Goal: Task Accomplishment & Management: Use online tool/utility

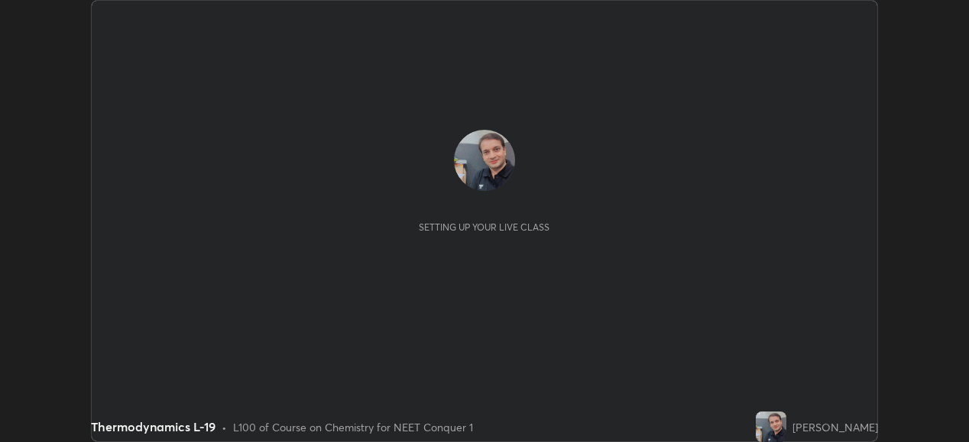
scroll to position [442, 968]
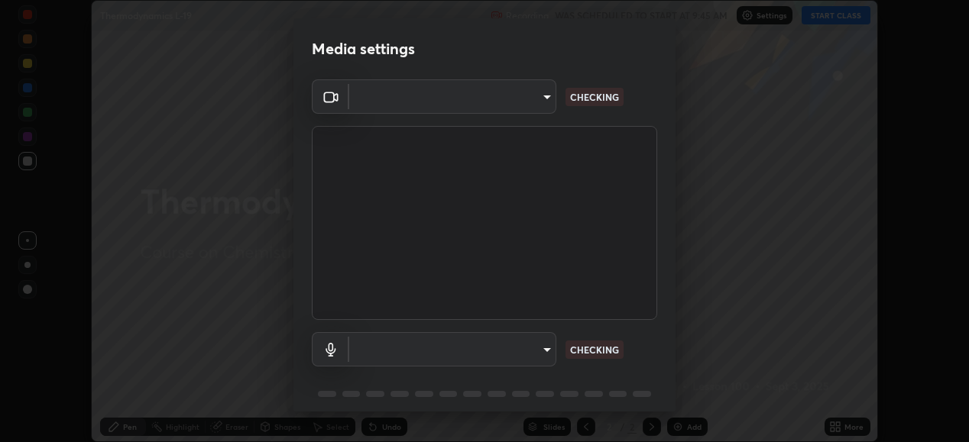
type input "ef407f58ae65e10c1af5a040b6eccf178273e27ca296938399710cc3d85b5032"
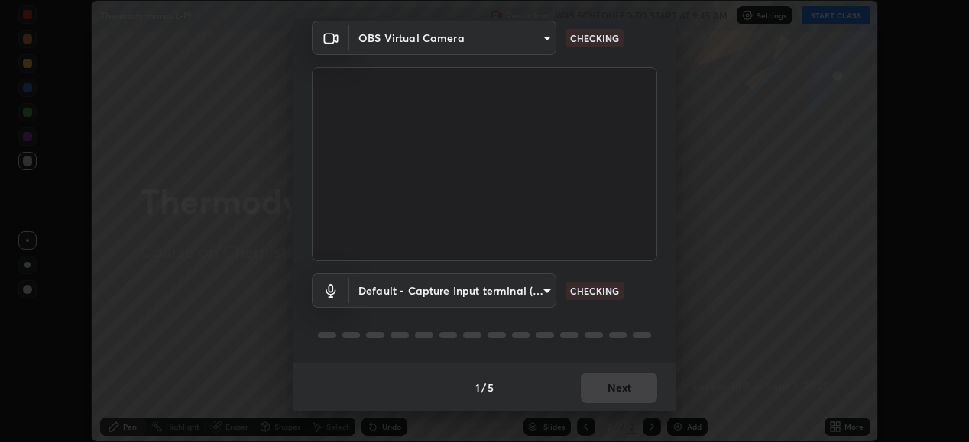
click at [380, 292] on body "Erase all Thermodynamics L-19 Recording WAS SCHEDULED TO START AT 9:45 AM Setti…" at bounding box center [484, 221] width 969 height 442
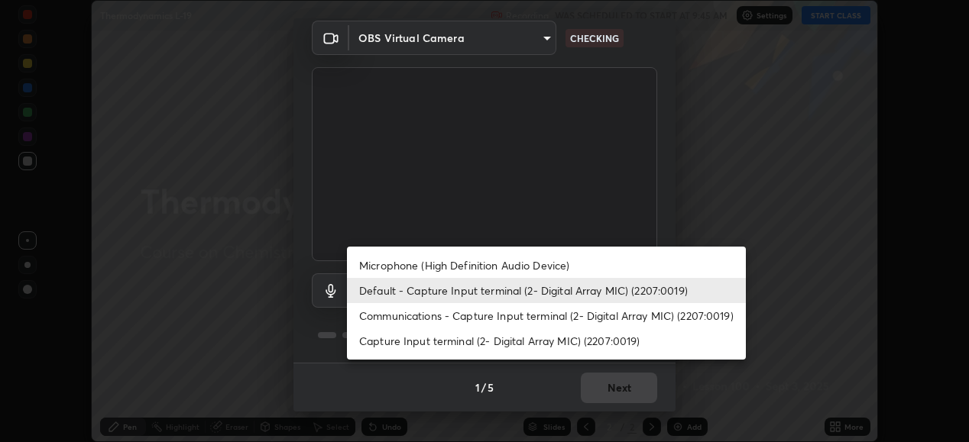
click at [380, 343] on li "Capture Input terminal (2- Digital Array MIC) (2207:0019)" at bounding box center [546, 341] width 399 height 25
type input "bbe87394109347f7e4f5ff1e70be8ac267bc9871e6f17051b61756f6eafa93c7"
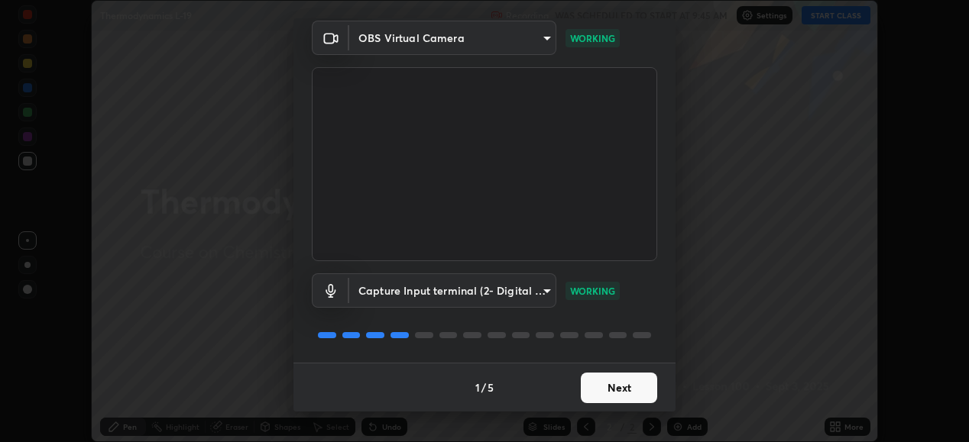
click at [602, 386] on button "Next" at bounding box center [619, 388] width 76 height 31
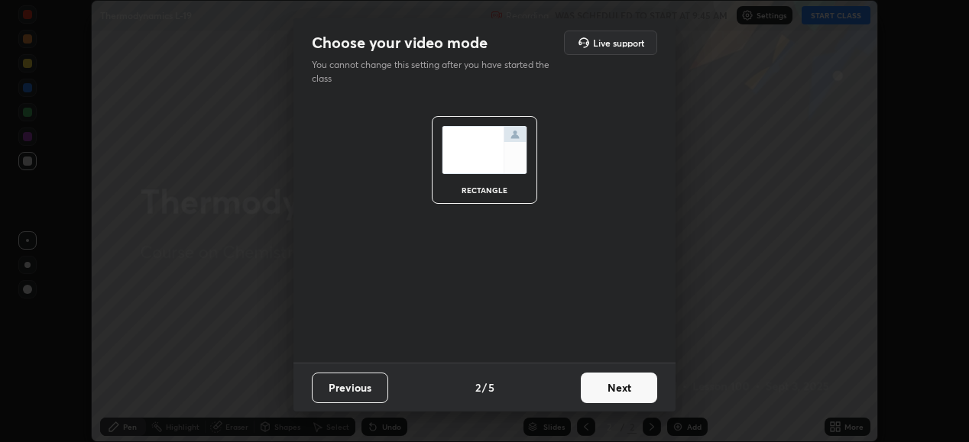
scroll to position [0, 0]
click at [606, 388] on button "Next" at bounding box center [619, 388] width 76 height 31
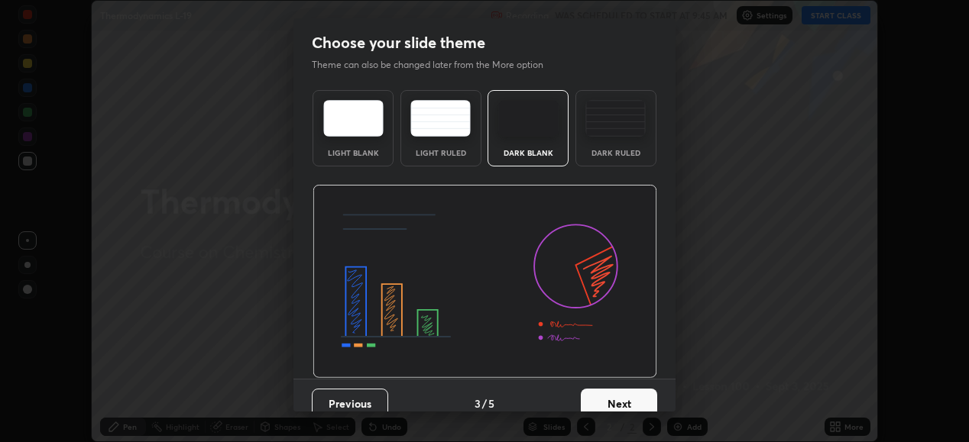
click at [610, 392] on button "Next" at bounding box center [619, 404] width 76 height 31
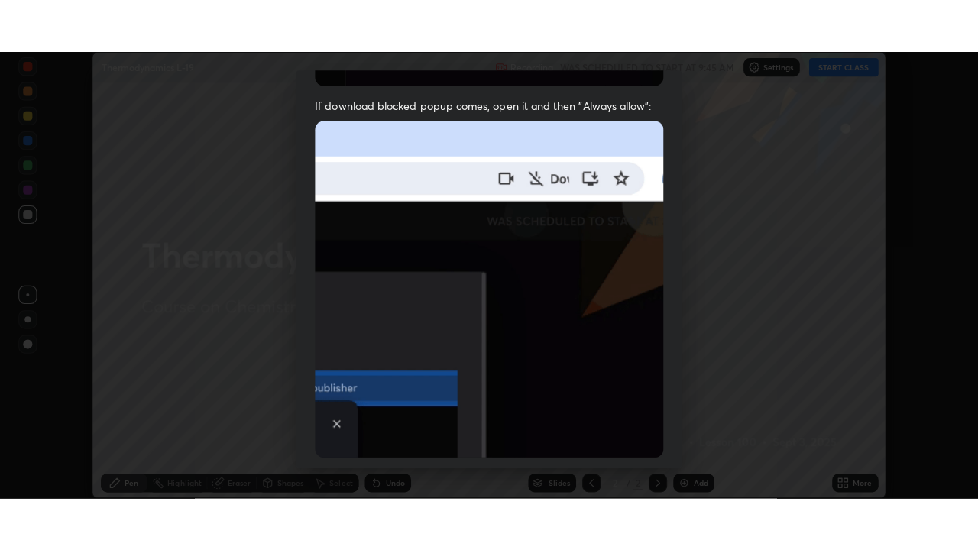
scroll to position [371, 0]
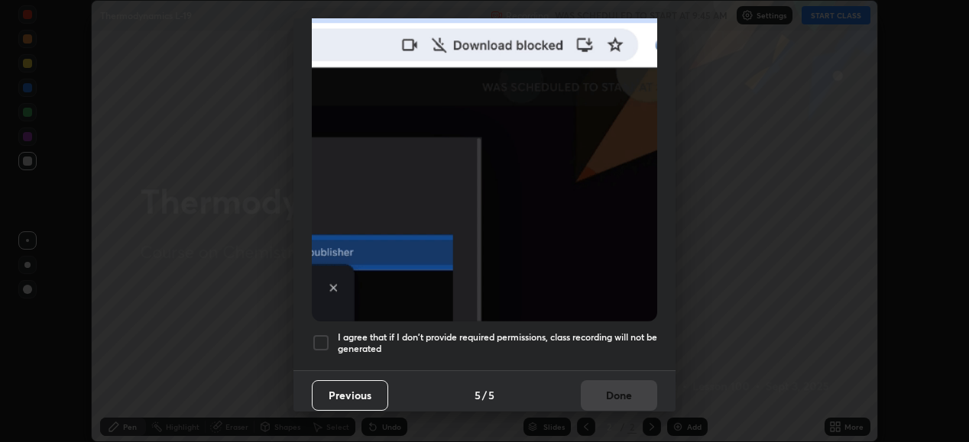
click at [329, 334] on div at bounding box center [321, 343] width 18 height 18
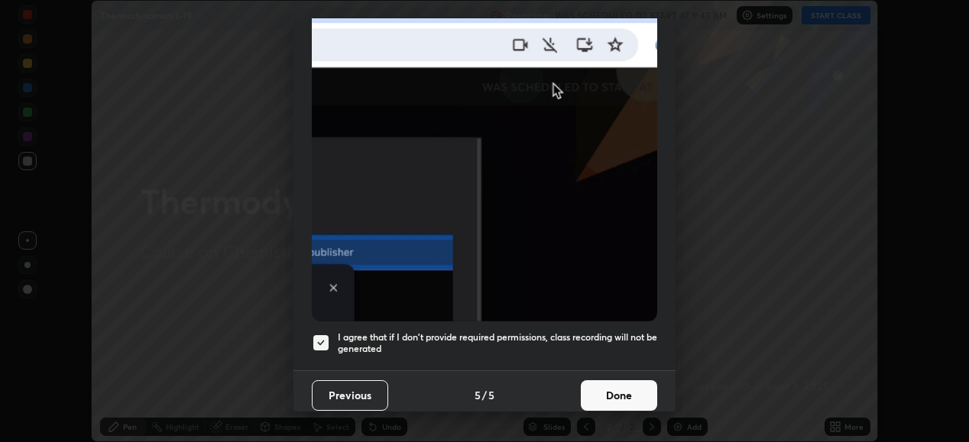
click at [586, 380] on button "Done" at bounding box center [619, 395] width 76 height 31
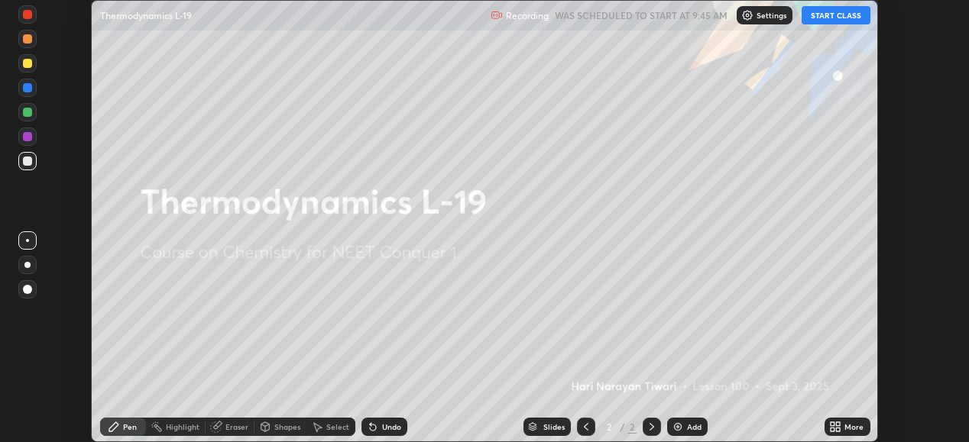
click at [678, 428] on img at bounding box center [678, 427] width 12 height 12
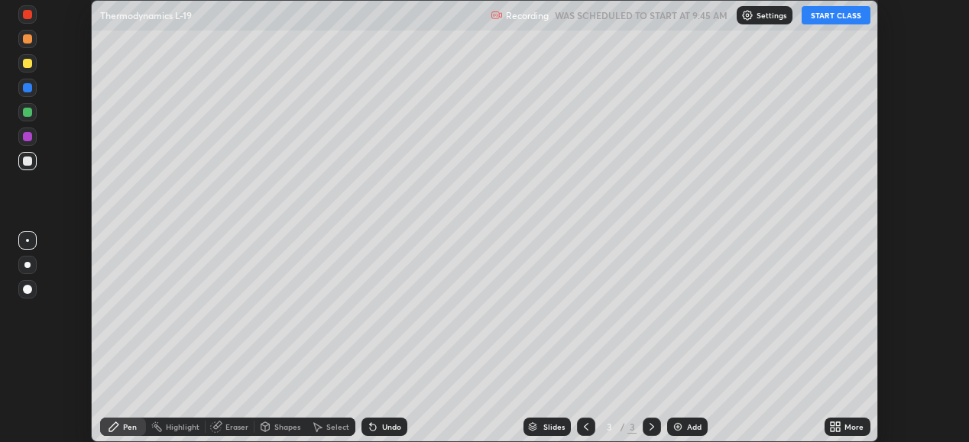
click at [834, 423] on icon at bounding box center [833, 425] width 4 height 4
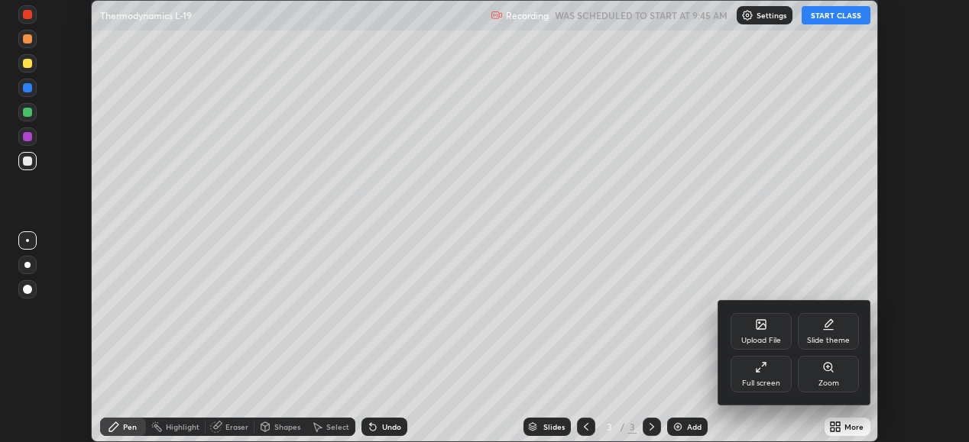
click at [766, 380] on div "Full screen" at bounding box center [761, 384] width 38 height 8
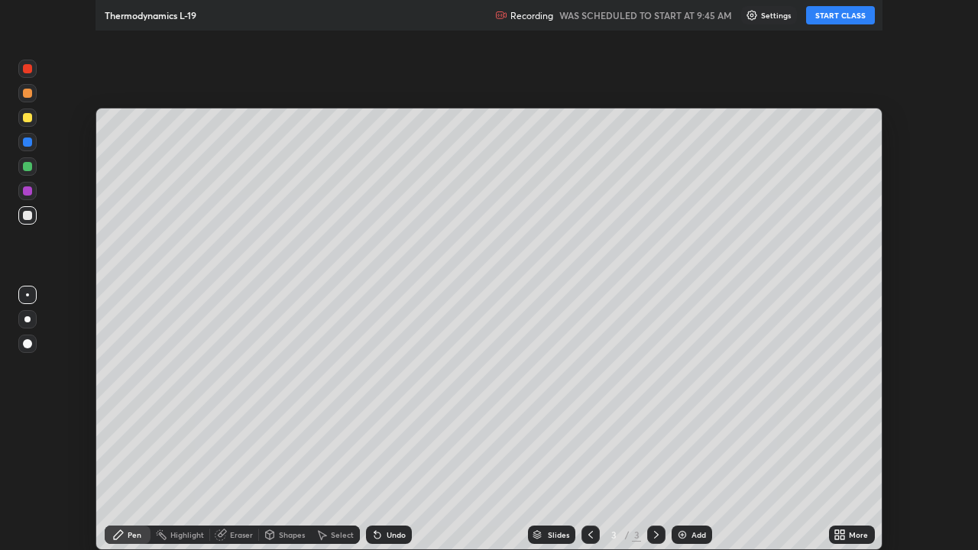
scroll to position [550, 978]
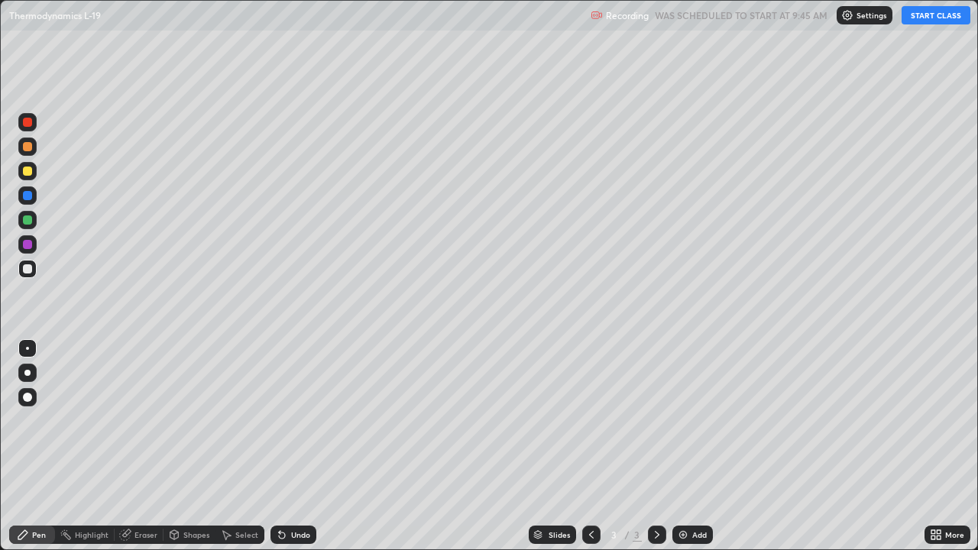
click at [941, 18] on button "START CLASS" at bounding box center [936, 15] width 69 height 18
click at [46, 442] on div "Pen" at bounding box center [32, 535] width 46 height 18
click at [138, 442] on div "Eraser" at bounding box center [145, 535] width 23 height 8
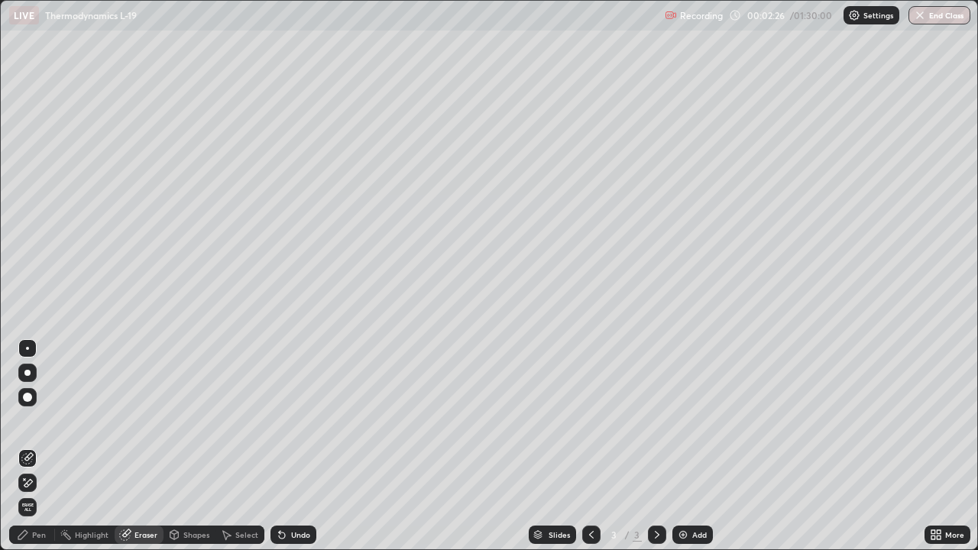
click at [42, 442] on div "Pen" at bounding box center [39, 535] width 14 height 8
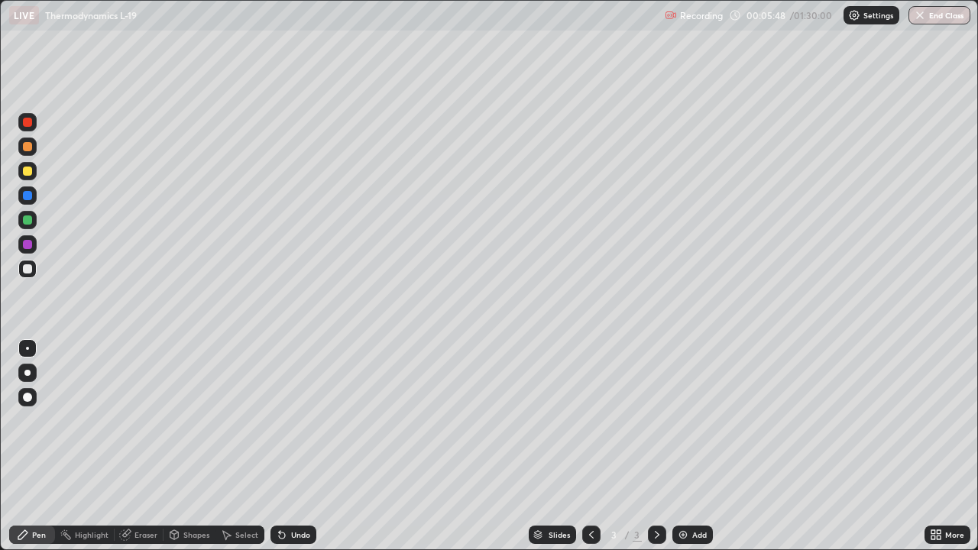
click at [24, 268] on div at bounding box center [27, 268] width 9 height 9
click at [140, 442] on div "Eraser" at bounding box center [139, 535] width 49 height 18
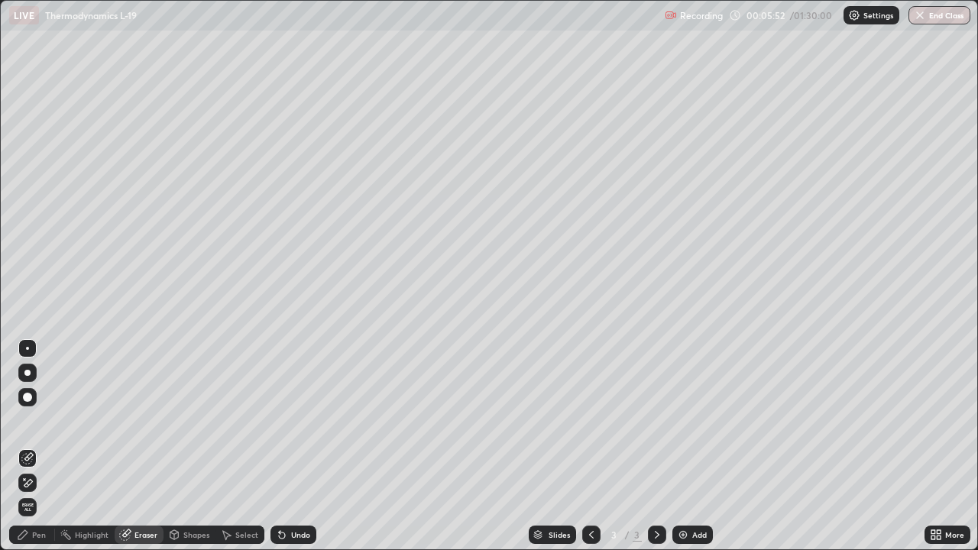
click at [248, 442] on div "Select" at bounding box center [246, 535] width 23 height 8
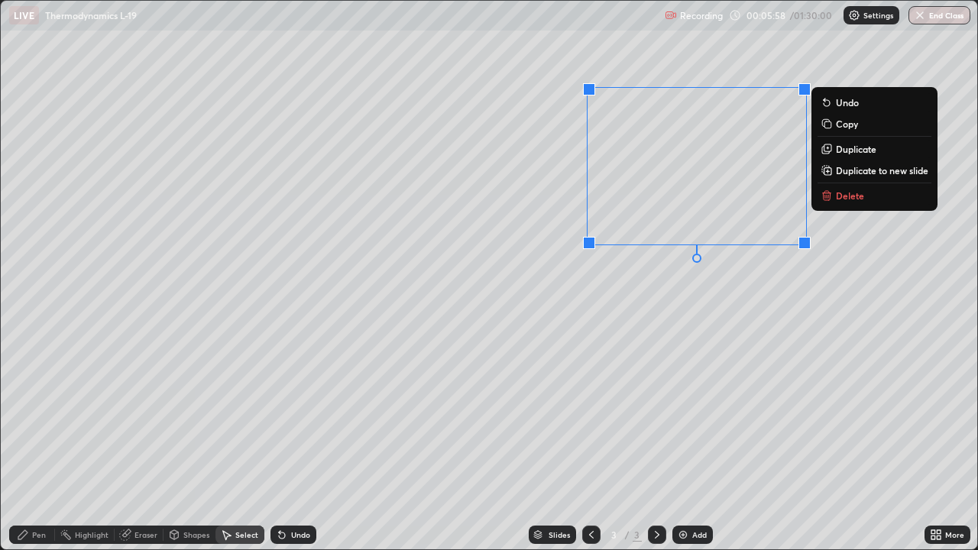
click at [840, 196] on p "Delete" at bounding box center [850, 195] width 28 height 12
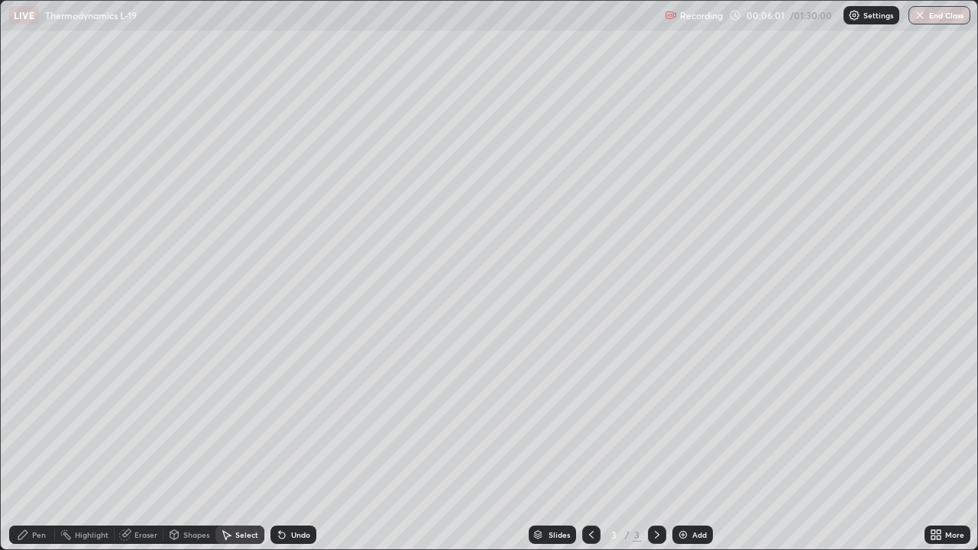
click at [40, 442] on div "Pen" at bounding box center [39, 535] width 14 height 8
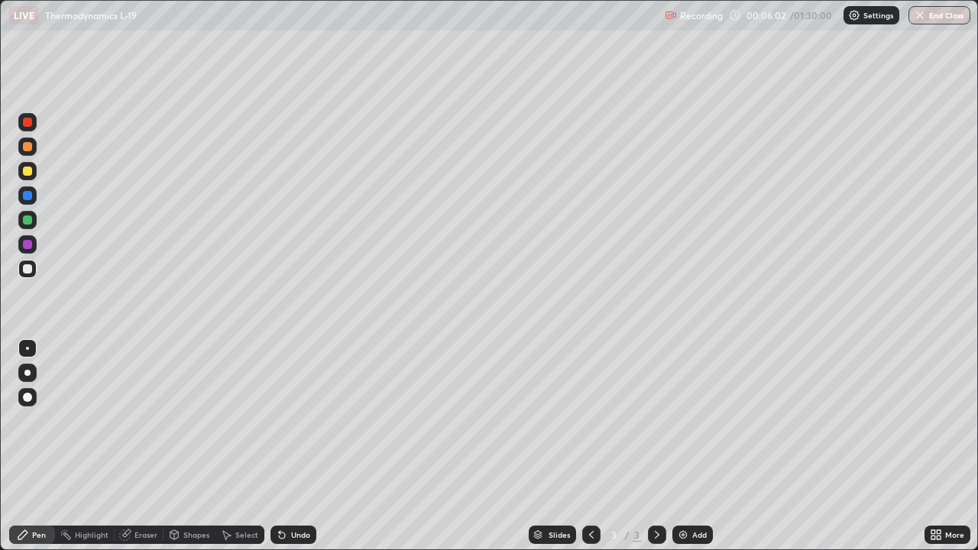
click at [24, 175] on div at bounding box center [27, 171] width 9 height 9
click at [141, 442] on div "Eraser" at bounding box center [145, 535] width 23 height 8
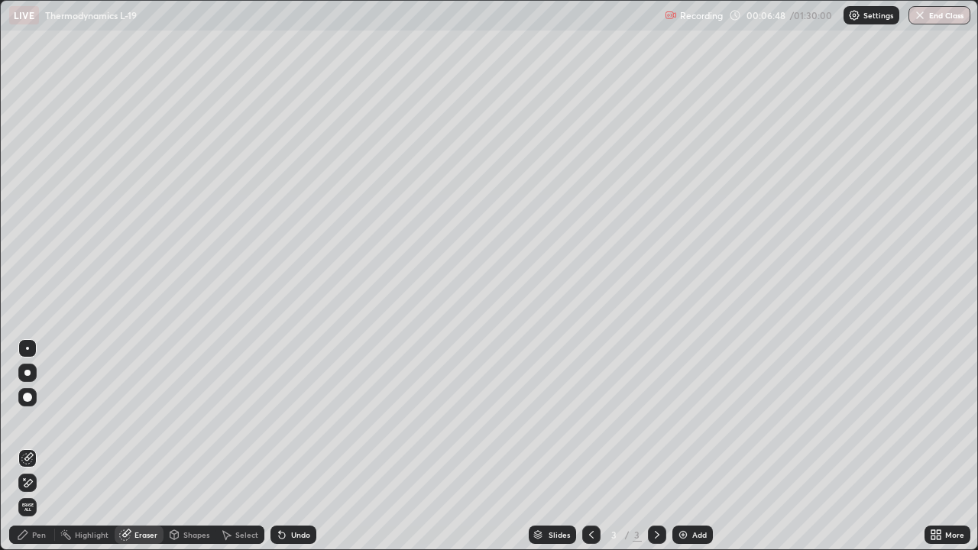
click at [40, 442] on div "Pen" at bounding box center [39, 535] width 14 height 8
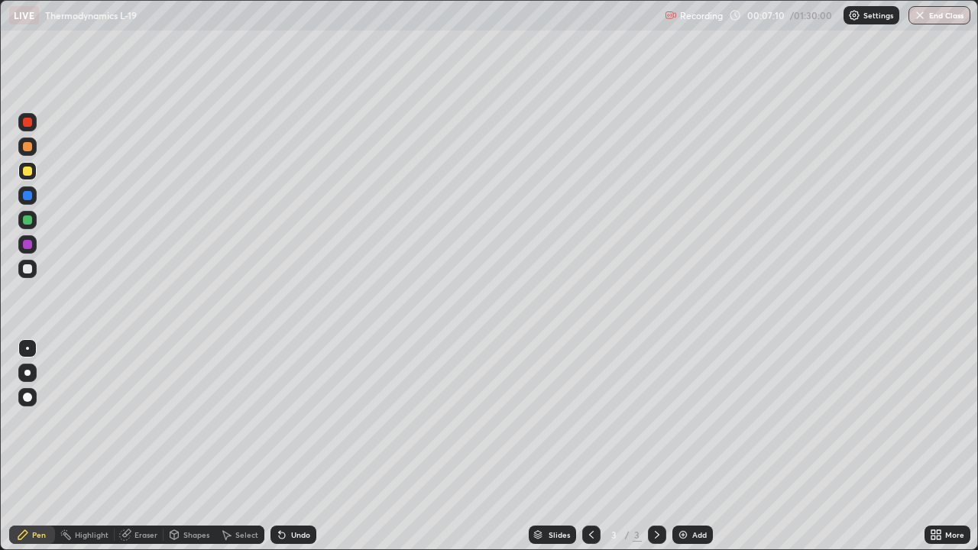
click at [26, 267] on div at bounding box center [27, 268] width 9 height 9
click at [151, 442] on div "Eraser" at bounding box center [145, 535] width 23 height 8
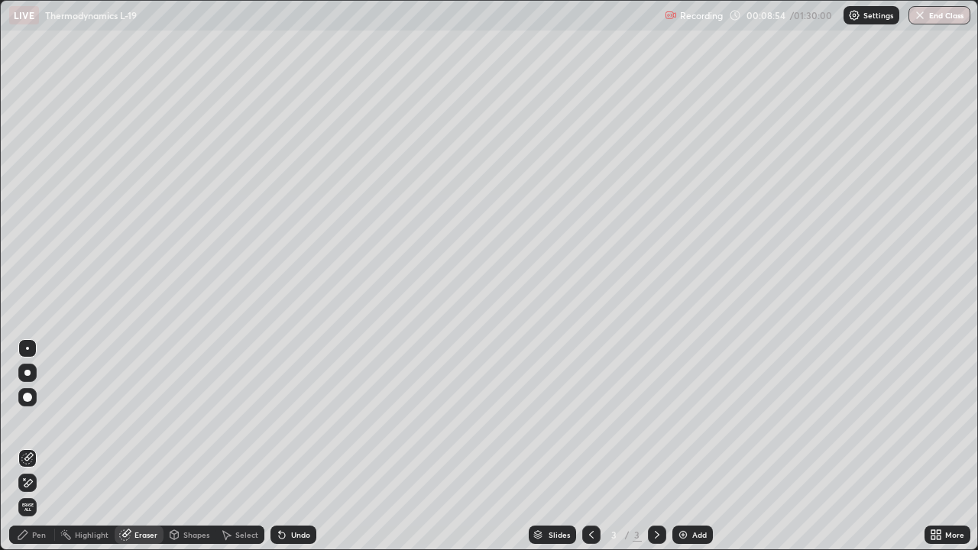
click at [42, 442] on div "Pen" at bounding box center [39, 535] width 14 height 8
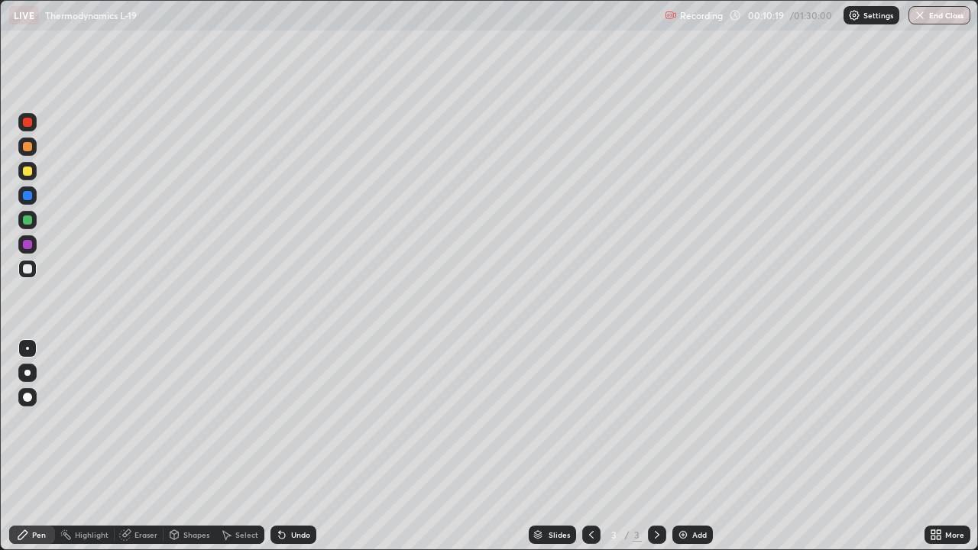
click at [27, 224] on div at bounding box center [27, 219] width 9 height 9
click at [26, 173] on div at bounding box center [27, 171] width 9 height 9
click at [684, 442] on img at bounding box center [683, 535] width 12 height 12
click at [24, 275] on div at bounding box center [27, 269] width 18 height 18
click at [37, 442] on div "Pen" at bounding box center [39, 535] width 14 height 8
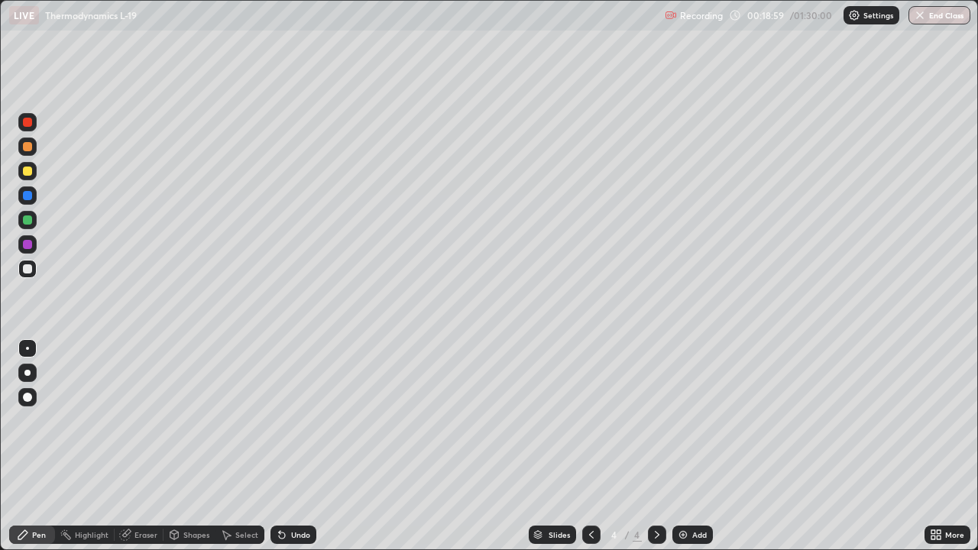
click at [31, 174] on div at bounding box center [27, 171] width 9 height 9
click at [28, 175] on div at bounding box center [27, 171] width 9 height 9
click at [25, 146] on div at bounding box center [27, 146] width 9 height 9
click at [28, 269] on div at bounding box center [27, 268] width 9 height 9
click at [677, 442] on img at bounding box center [683, 535] width 12 height 12
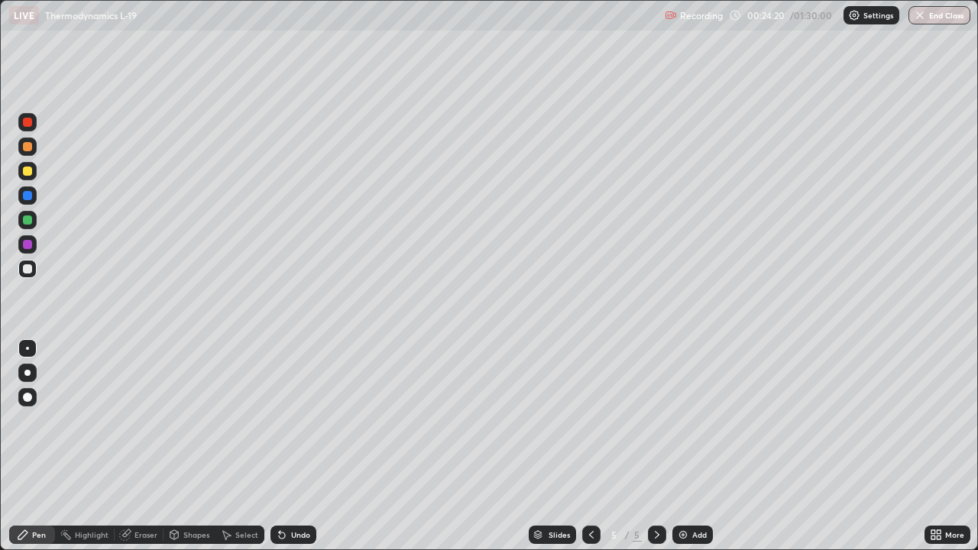
click at [39, 442] on div "Pen" at bounding box center [39, 535] width 14 height 8
click at [141, 442] on div "Eraser" at bounding box center [145, 535] width 23 height 8
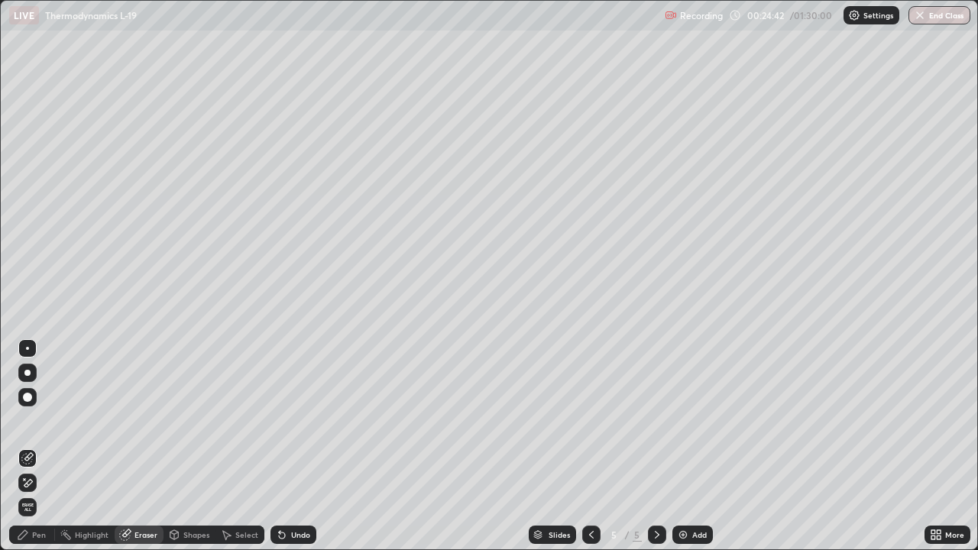
click at [35, 442] on div "Pen" at bounding box center [39, 535] width 14 height 8
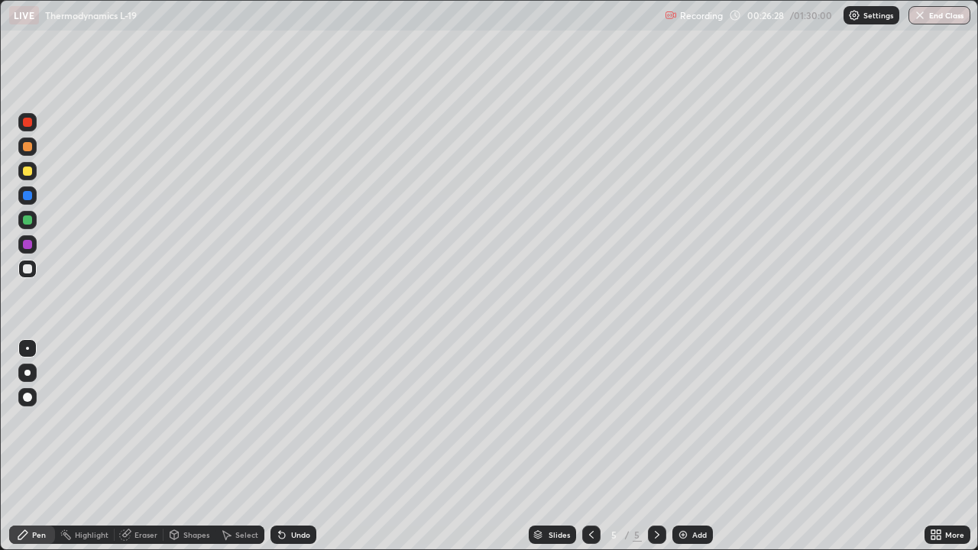
click at [23, 174] on div at bounding box center [27, 171] width 18 height 18
click at [26, 272] on div at bounding box center [27, 268] width 9 height 9
click at [24, 175] on div at bounding box center [27, 171] width 9 height 9
click at [28, 172] on div at bounding box center [27, 171] width 9 height 9
click at [678, 442] on div "Add" at bounding box center [692, 535] width 40 height 18
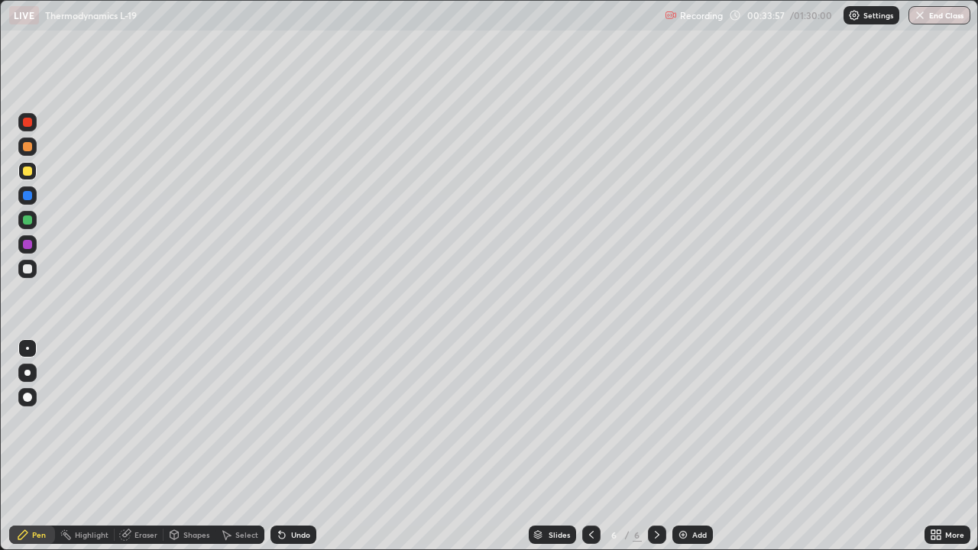
click at [24, 271] on div at bounding box center [27, 268] width 9 height 9
click at [23, 264] on div at bounding box center [27, 269] width 18 height 18
click at [28, 173] on div at bounding box center [27, 171] width 9 height 9
click at [27, 267] on div at bounding box center [27, 268] width 9 height 9
click at [30, 172] on div at bounding box center [27, 171] width 9 height 9
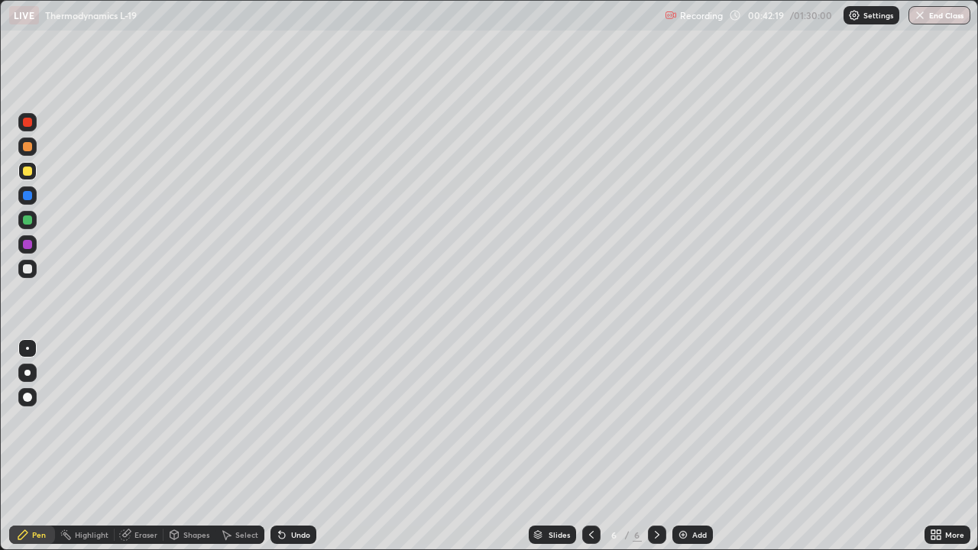
click at [33, 270] on div at bounding box center [27, 269] width 18 height 18
click at [29, 172] on div at bounding box center [27, 171] width 9 height 9
click at [27, 269] on div at bounding box center [27, 268] width 9 height 9
click at [137, 442] on div "Eraser" at bounding box center [145, 535] width 23 height 8
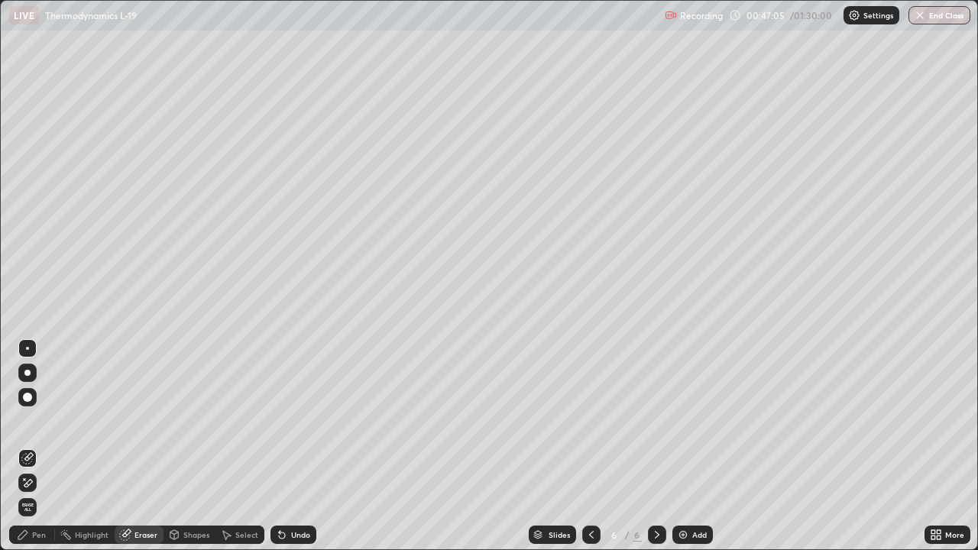
click at [40, 442] on div "Pen" at bounding box center [39, 535] width 14 height 8
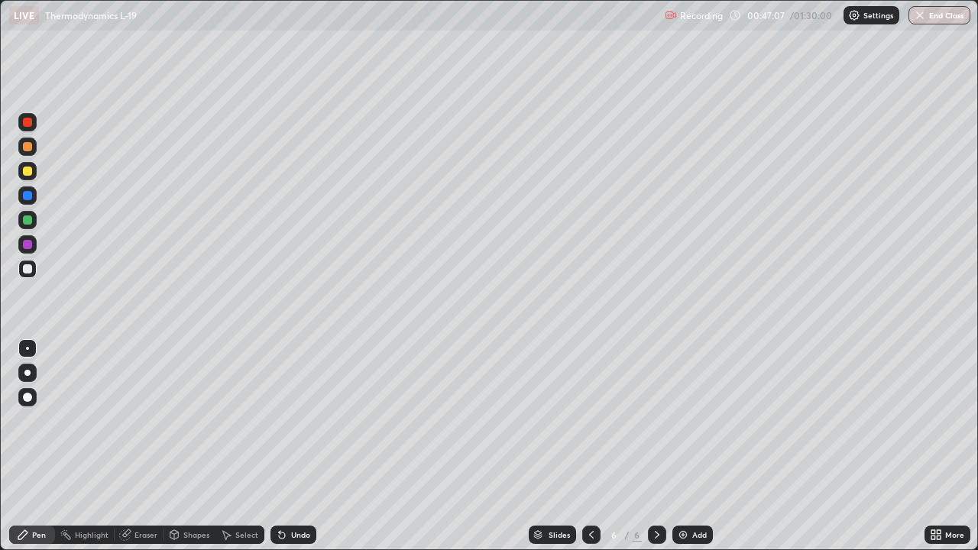
click at [39, 442] on div "Pen" at bounding box center [39, 535] width 14 height 8
click at [23, 171] on div at bounding box center [27, 171] width 9 height 9
click at [688, 442] on div "Add" at bounding box center [692, 535] width 40 height 18
click at [597, 442] on div at bounding box center [591, 535] width 18 height 18
click at [680, 442] on img at bounding box center [683, 535] width 12 height 12
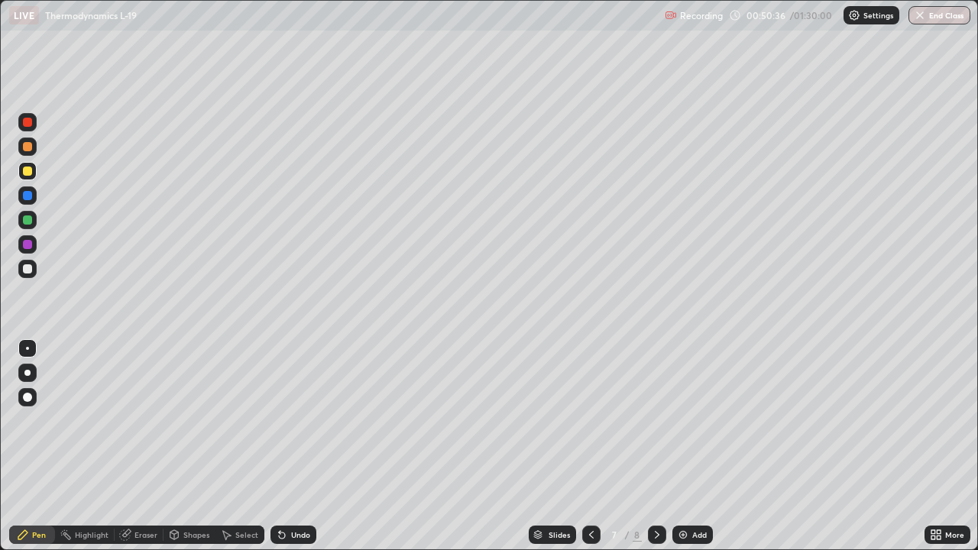
click at [25, 270] on div at bounding box center [27, 268] width 9 height 9
click at [27, 173] on div at bounding box center [27, 171] width 9 height 9
click at [25, 271] on div at bounding box center [27, 268] width 9 height 9
click at [27, 173] on div at bounding box center [27, 171] width 9 height 9
click at [28, 267] on div at bounding box center [27, 268] width 9 height 9
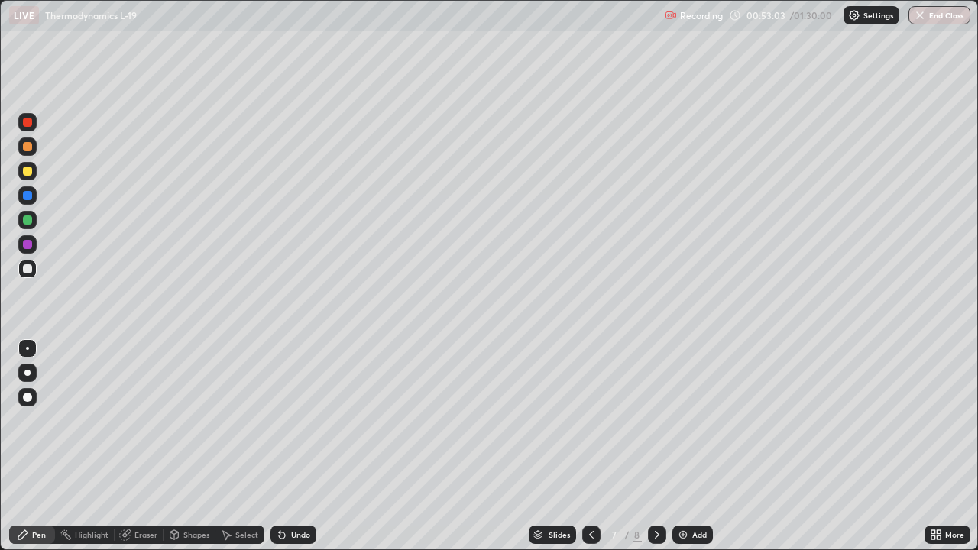
click at [26, 271] on div at bounding box center [27, 268] width 9 height 9
click at [26, 173] on div at bounding box center [27, 171] width 9 height 9
click at [23, 265] on div at bounding box center [27, 269] width 18 height 18
click at [28, 219] on div at bounding box center [27, 219] width 9 height 9
click at [28, 269] on div at bounding box center [27, 268] width 9 height 9
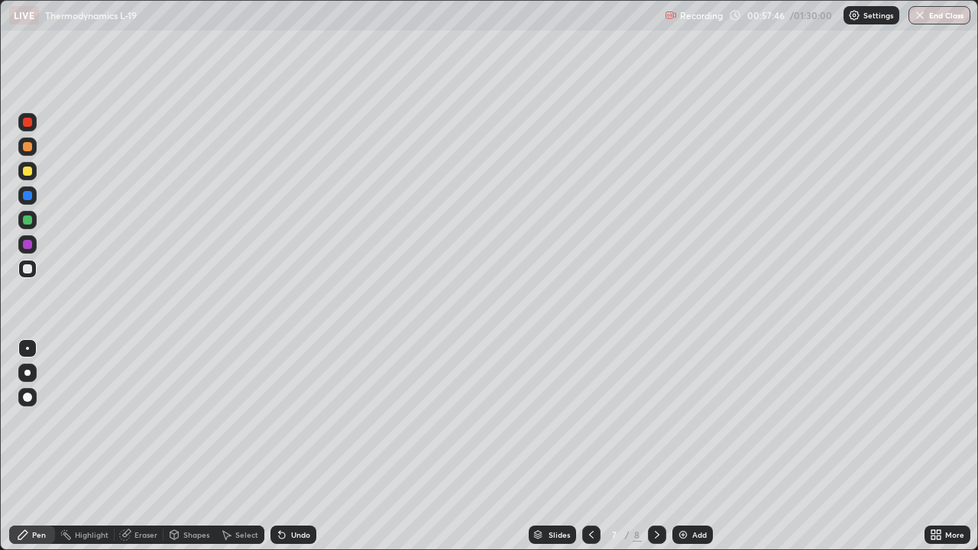
click at [27, 171] on div at bounding box center [27, 171] width 9 height 9
click at [24, 269] on div at bounding box center [27, 268] width 9 height 9
click at [26, 174] on div at bounding box center [27, 171] width 9 height 9
click at [149, 442] on div "Eraser" at bounding box center [145, 535] width 23 height 8
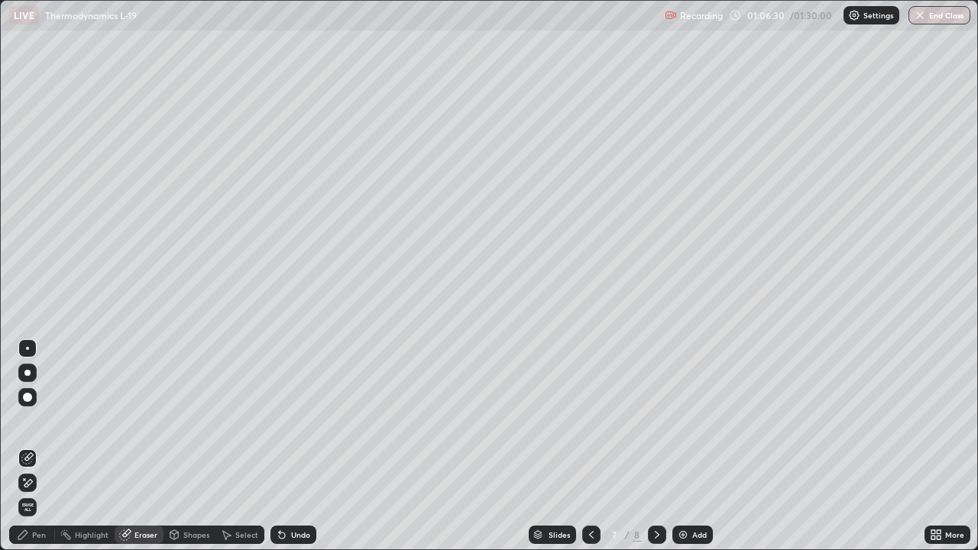
click at [249, 442] on div "Select" at bounding box center [246, 535] width 23 height 8
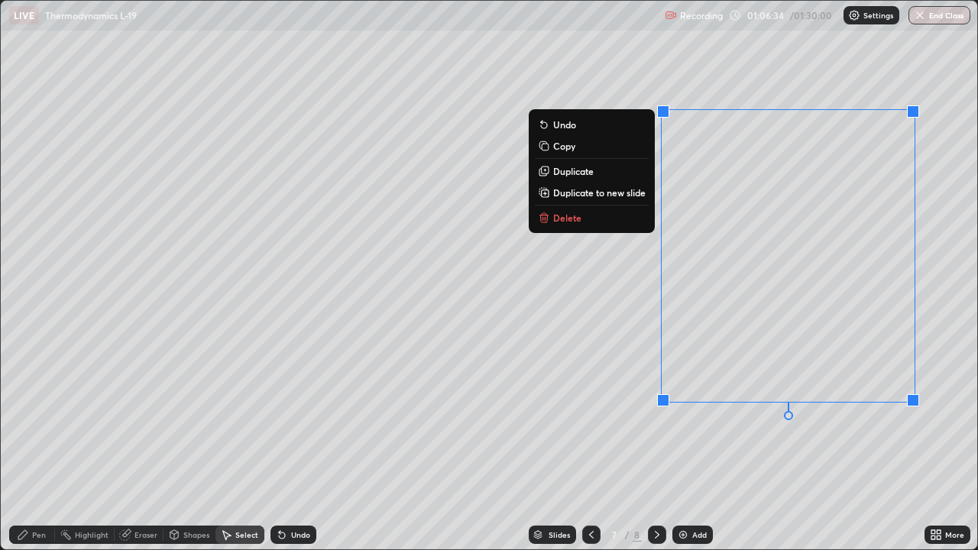
click at [578, 220] on p "Delete" at bounding box center [567, 218] width 28 height 12
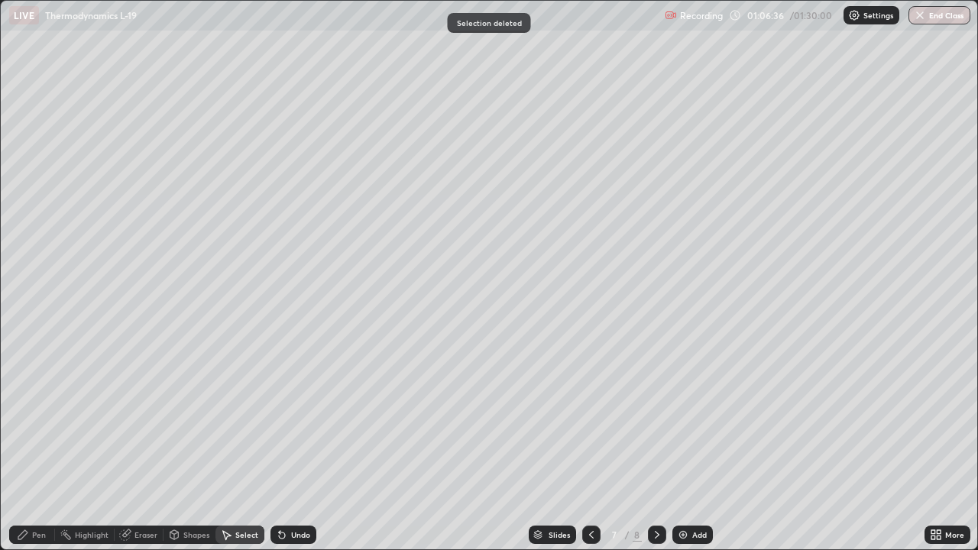
click at [41, 442] on div "Pen" at bounding box center [32, 535] width 46 height 18
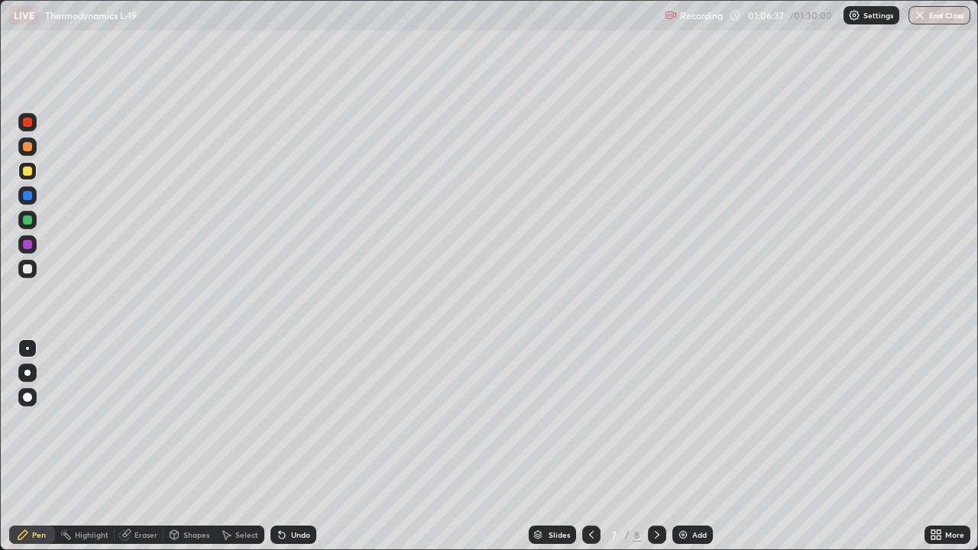
click at [28, 266] on div at bounding box center [27, 268] width 9 height 9
click at [680, 442] on img at bounding box center [683, 535] width 12 height 12
click at [24, 269] on div at bounding box center [27, 268] width 9 height 9
click at [28, 175] on div at bounding box center [27, 171] width 9 height 9
click at [145, 442] on div "Eraser" at bounding box center [145, 535] width 23 height 8
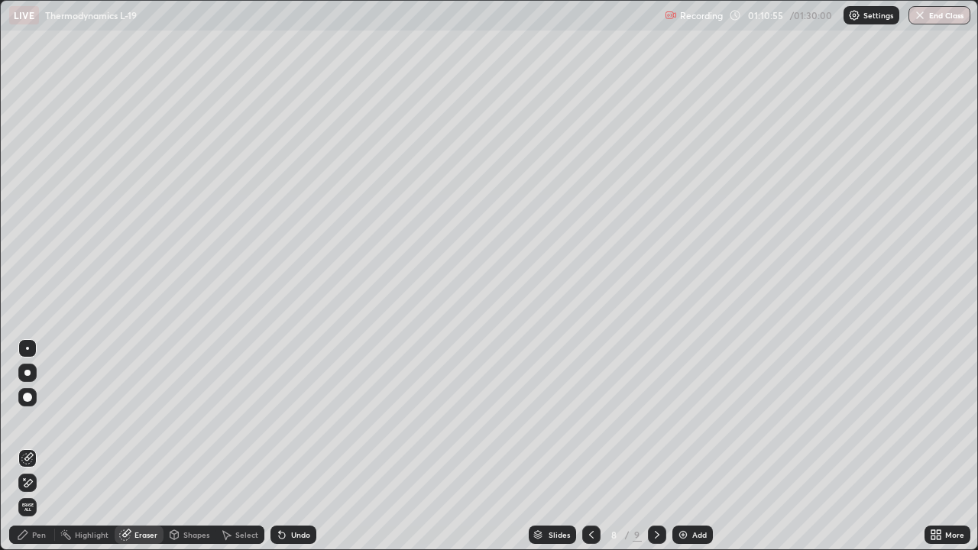
click at [44, 442] on div "Pen" at bounding box center [39, 535] width 14 height 8
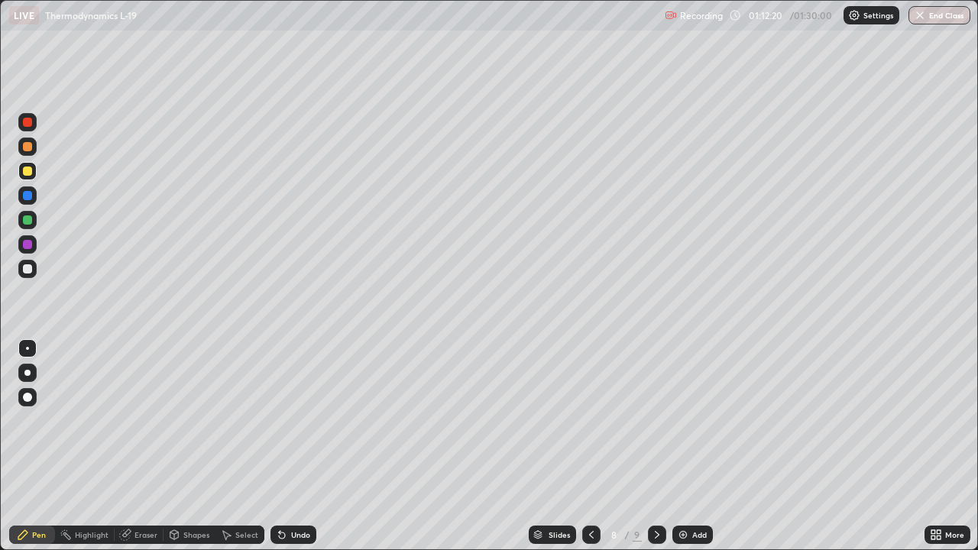
click at [28, 264] on div at bounding box center [27, 268] width 9 height 9
click at [685, 442] on img at bounding box center [683, 535] width 12 height 12
click at [26, 270] on div at bounding box center [27, 268] width 9 height 9
click at [39, 442] on div "Pen" at bounding box center [39, 535] width 14 height 8
click at [37, 442] on div "Pen" at bounding box center [39, 535] width 14 height 8
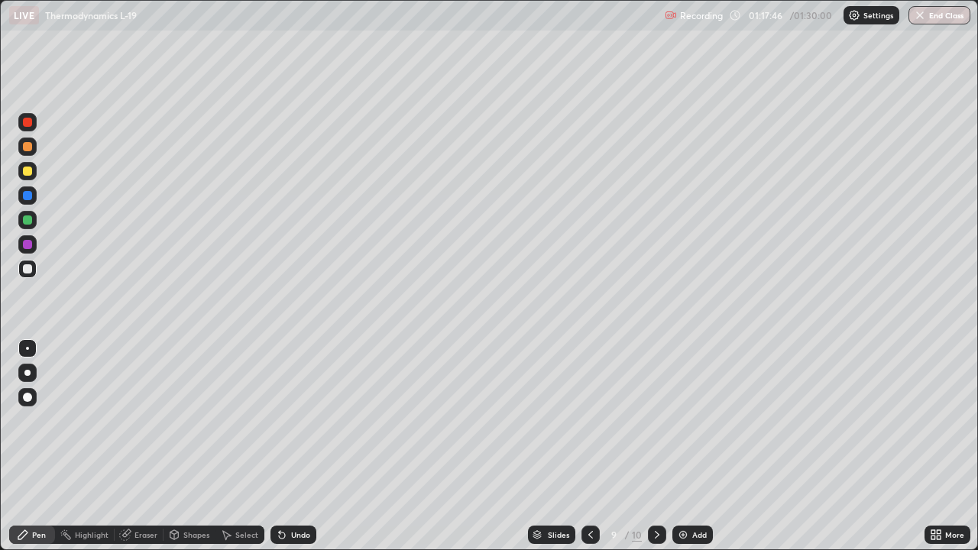
click at [23, 173] on div at bounding box center [27, 171] width 9 height 9
click at [684, 442] on img at bounding box center [683, 535] width 12 height 12
click at [27, 270] on div at bounding box center [27, 268] width 9 height 9
click at [31, 170] on div at bounding box center [27, 171] width 9 height 9
click at [24, 267] on div at bounding box center [27, 268] width 9 height 9
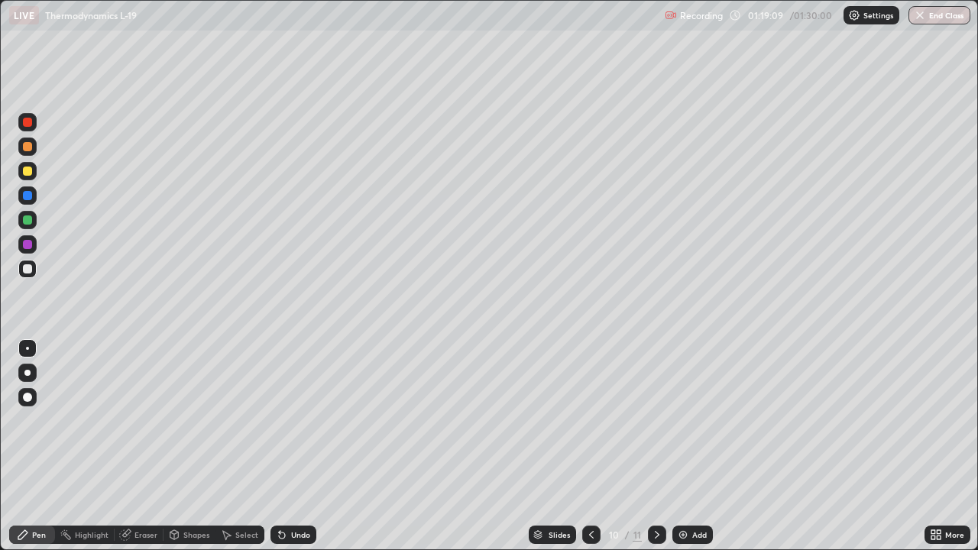
click at [28, 264] on div at bounding box center [27, 269] width 18 height 18
click at [25, 173] on div at bounding box center [27, 171] width 9 height 9
click at [28, 269] on div at bounding box center [27, 268] width 9 height 9
click at [152, 442] on div "Eraser" at bounding box center [145, 535] width 23 height 8
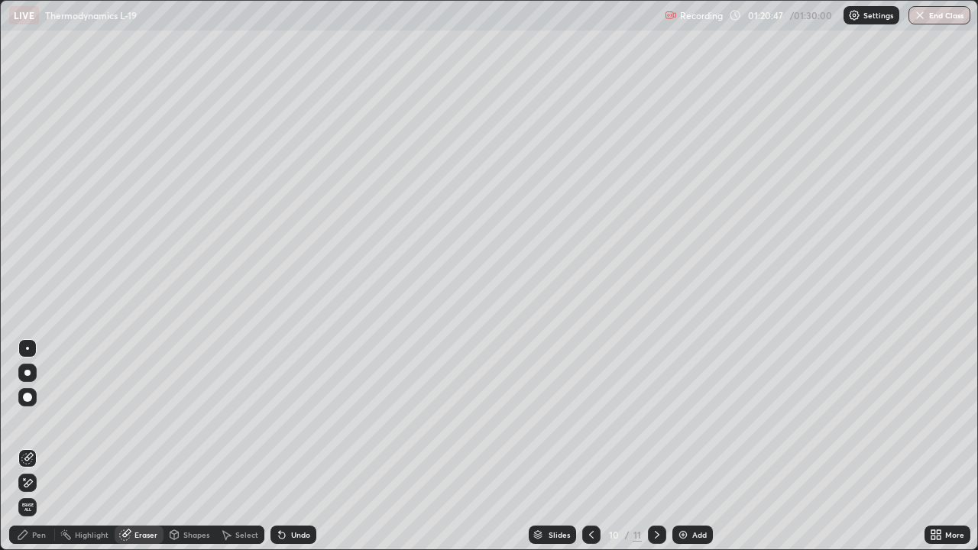
click at [49, 442] on div "Pen" at bounding box center [32, 535] width 46 height 18
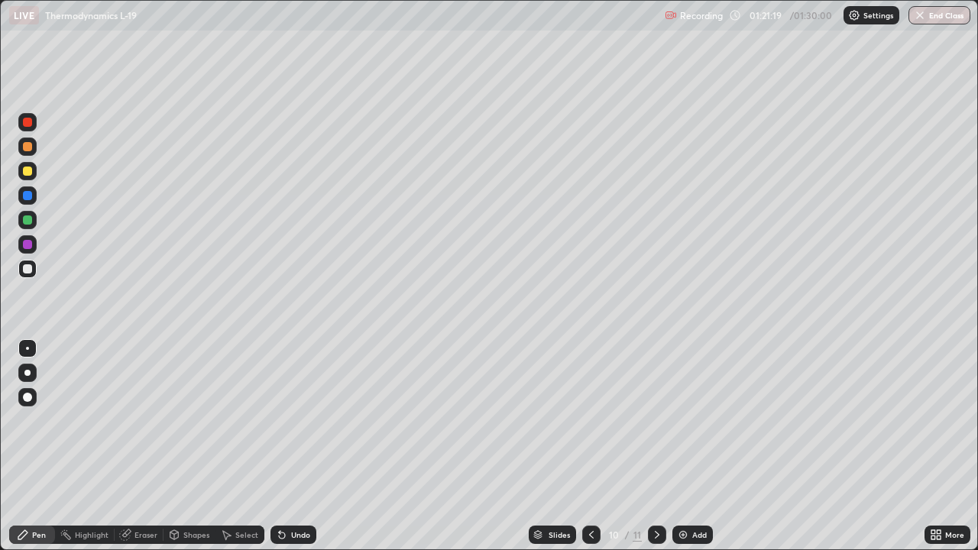
click at [590, 442] on icon at bounding box center [591, 535] width 12 height 12
click at [591, 442] on icon at bounding box center [591, 535] width 12 height 12
click at [592, 442] on icon at bounding box center [591, 535] width 12 height 12
click at [590, 442] on icon at bounding box center [591, 535] width 12 height 12
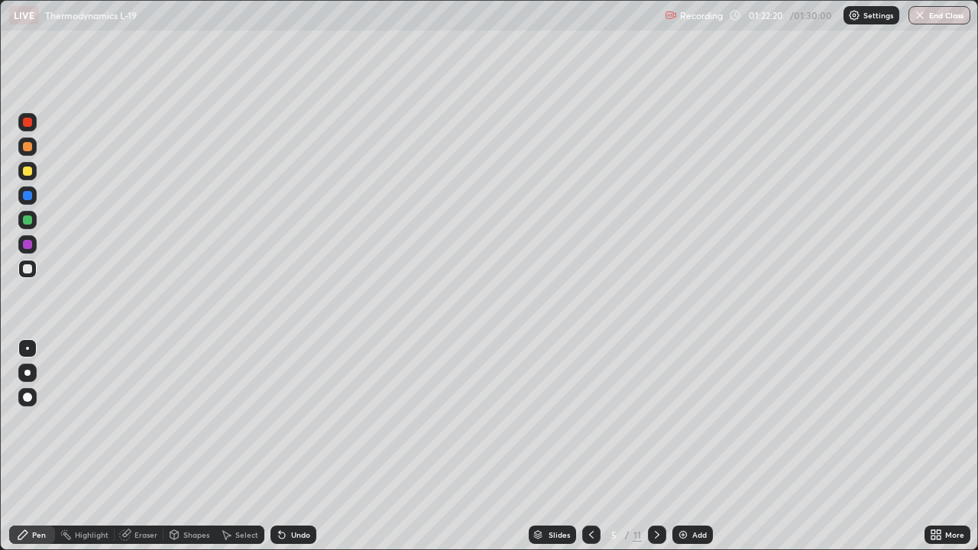
click at [590, 442] on icon at bounding box center [591, 535] width 12 height 12
click at [931, 18] on button "End Class" at bounding box center [940, 15] width 60 height 18
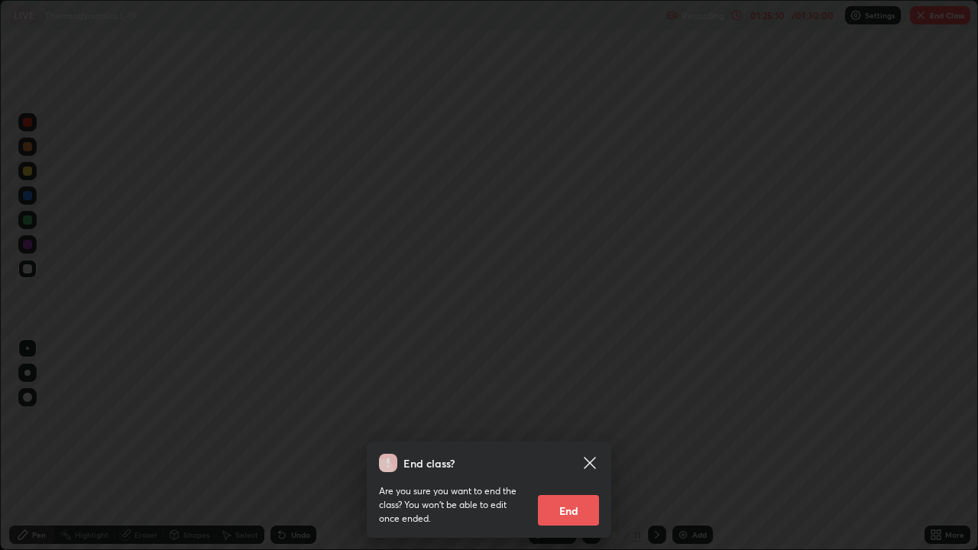
click at [563, 442] on button "End" at bounding box center [568, 510] width 61 height 31
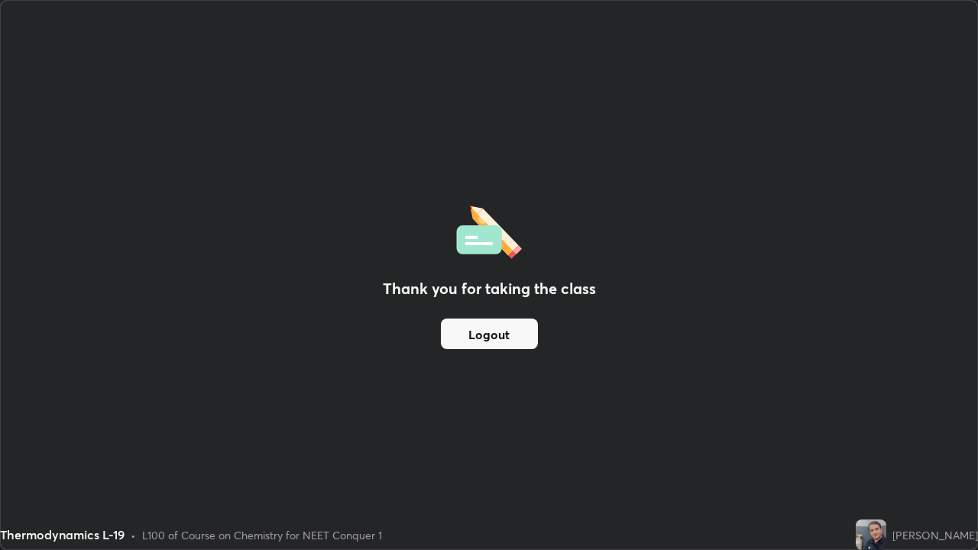
click at [477, 329] on button "Logout" at bounding box center [489, 334] width 97 height 31
